Goal: Use online tool/utility: Utilize a website feature to perform a specific function

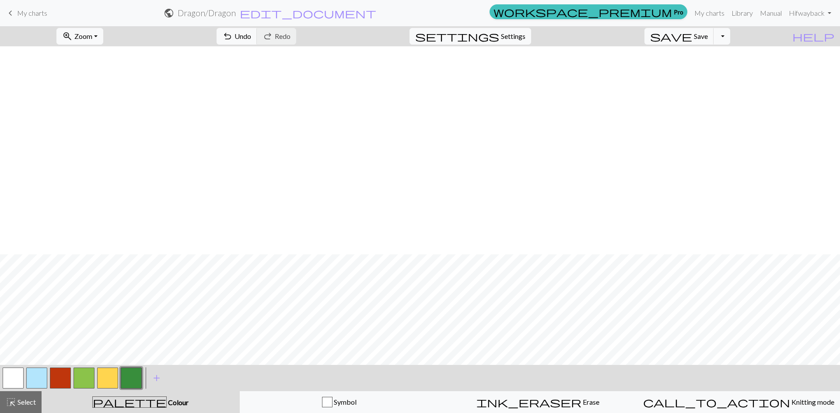
scroll to position [208, 0]
click at [59, 374] on button "button" at bounding box center [60, 378] width 21 height 21
click at [135, 381] on button "button" at bounding box center [131, 378] width 21 height 21
click at [55, 377] on button "button" at bounding box center [60, 378] width 21 height 21
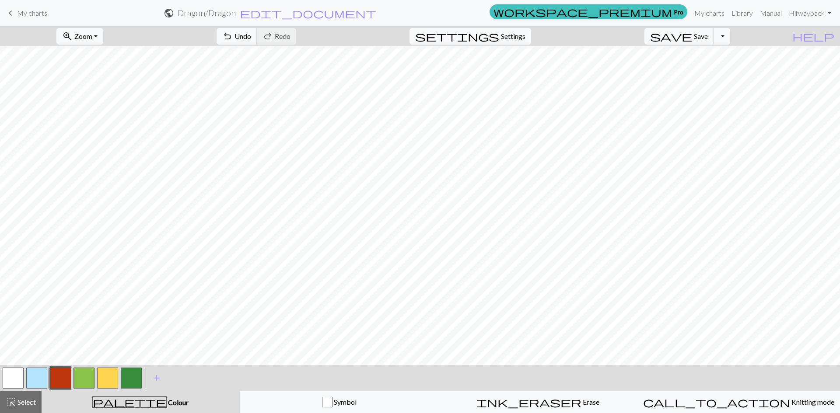
click at [134, 382] on button "button" at bounding box center [131, 378] width 21 height 21
click at [61, 388] on button "button" at bounding box center [60, 378] width 21 height 21
click at [167, 403] on span "Colour" at bounding box center [178, 403] width 22 height 8
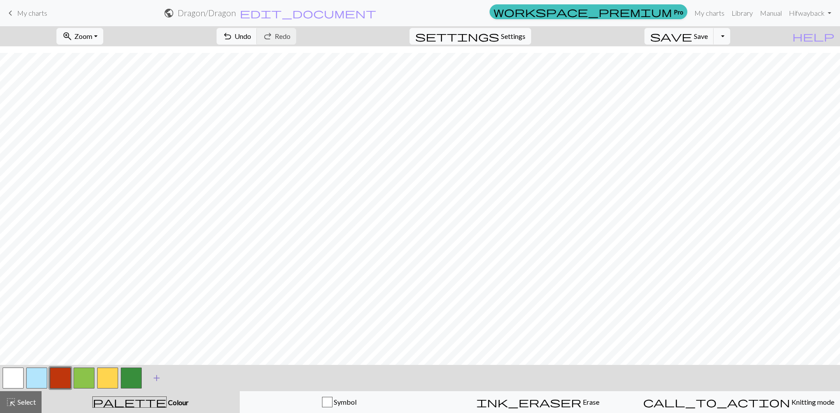
click at [157, 378] on span "add" at bounding box center [156, 378] width 10 height 12
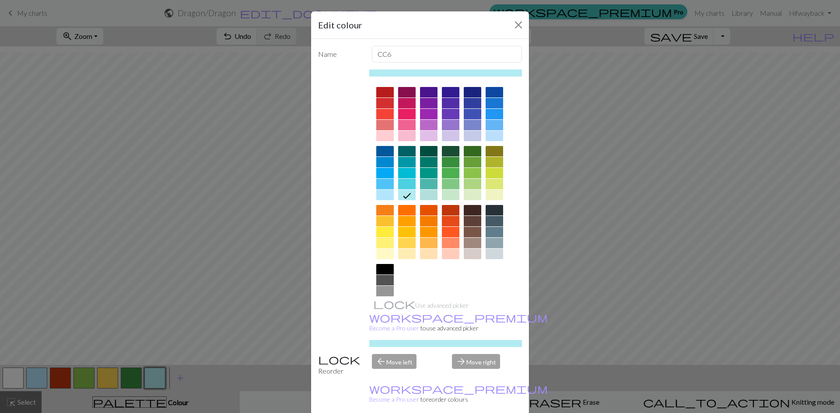
scroll to position [0, 0]
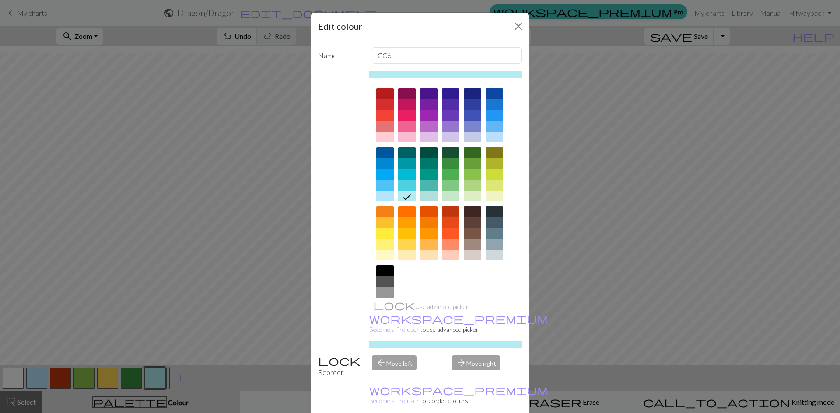
click at [445, 220] on div at bounding box center [450, 222] width 17 height 10
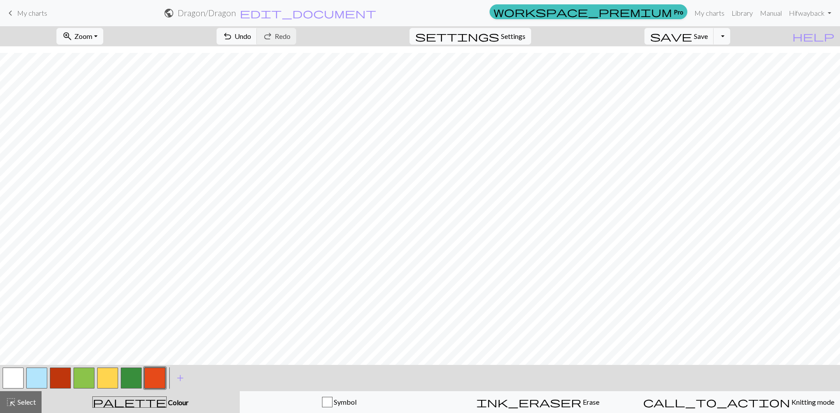
click at [161, 380] on button "button" at bounding box center [154, 378] width 21 height 21
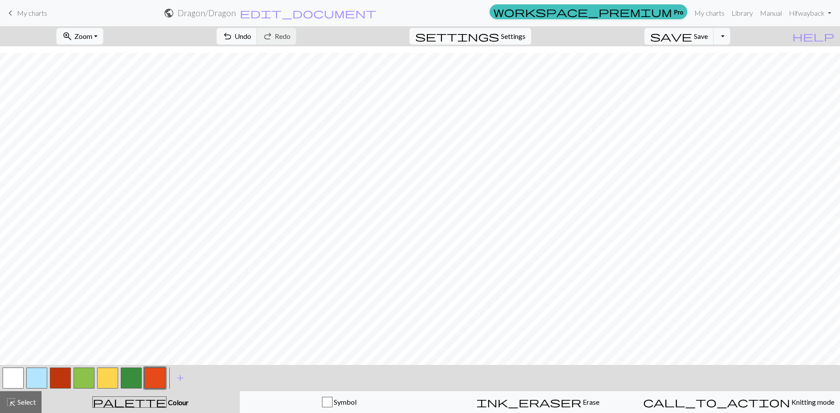
click at [56, 376] on button "button" at bounding box center [60, 378] width 21 height 21
click at [167, 399] on span "Colour" at bounding box center [178, 403] width 22 height 8
click at [183, 375] on span "add" at bounding box center [180, 378] width 10 height 12
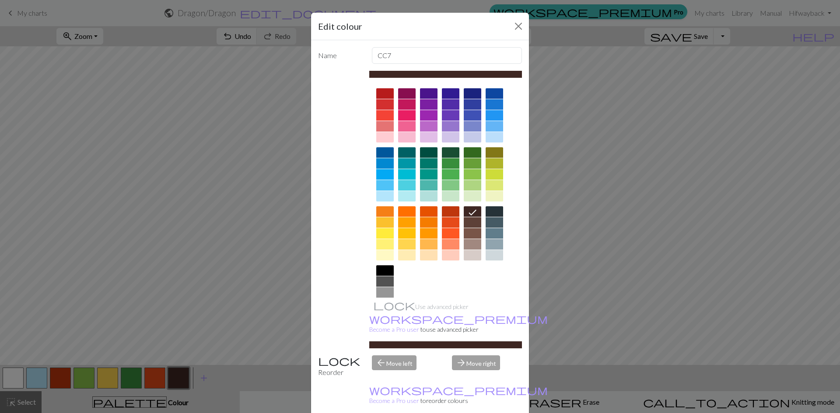
click at [378, 267] on div at bounding box center [384, 271] width 17 height 10
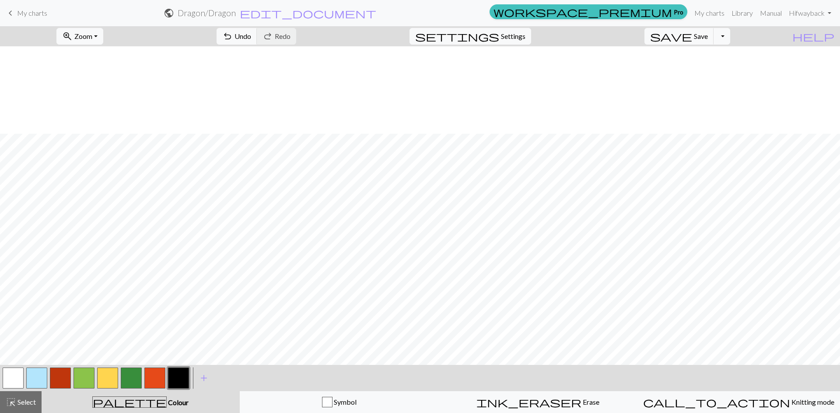
scroll to position [208, 0]
click at [251, 34] on span "Undo" at bounding box center [242, 36] width 17 height 8
click at [251, 37] on span "Undo" at bounding box center [242, 36] width 17 height 8
